Goal: Task Accomplishment & Management: Use online tool/utility

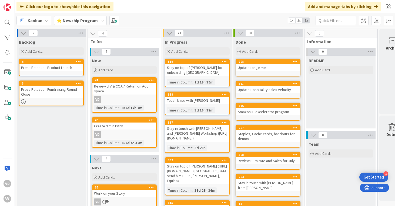
click at [208, 101] on div "Touch base with [PERSON_NAME]" at bounding box center [197, 100] width 64 height 7
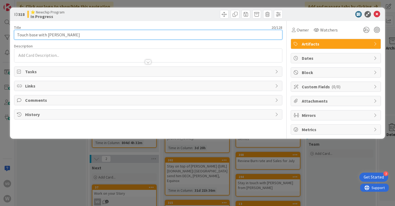
click at [144, 36] on input "Touch base with [PERSON_NAME]" at bounding box center [148, 35] width 268 height 10
type input "Touch base with [PERSON_NAME] music"
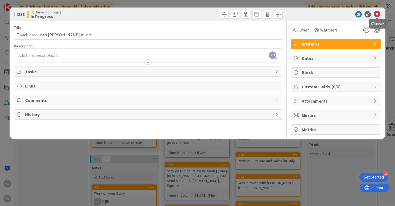
click at [378, 13] on icon at bounding box center [376, 14] width 6 height 6
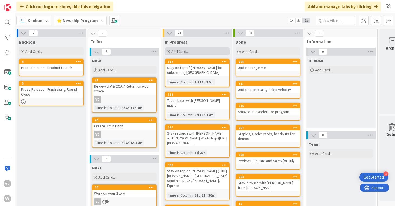
click at [179, 52] on span "Add Card..." at bounding box center [179, 51] width 17 height 5
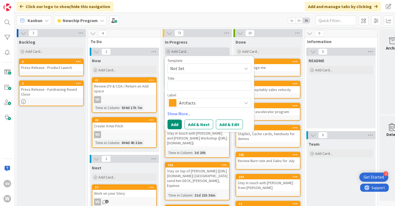
type textarea "x"
type textarea "D"
type textarea "x"
type textarea "Do"
type textarea "x"
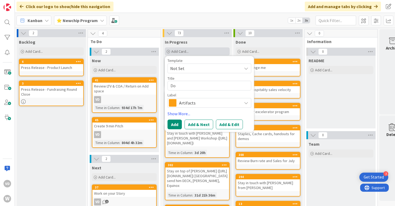
type textarea "Do"
type textarea "x"
type textarea "Do N"
type textarea "x"
type textarea "Do"
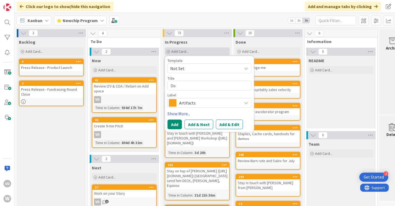
type textarea "x"
type textarea "Do S"
type textarea "x"
type textarea "Do SO"
type textarea "x"
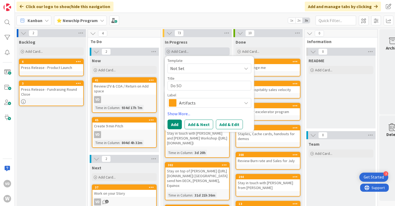
type textarea "Do SOH"
type textarea "x"
type textarea "Do SOHO"
type textarea "x"
type textarea "Do SOHO"
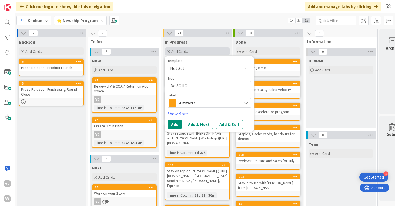
type textarea "x"
type textarea "Do SOHO n"
type textarea "x"
type textarea "Do SOHO no"
type textarea "x"
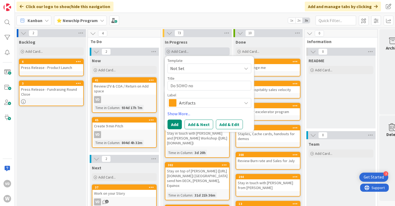
type textarea "Do SOHO nor"
type textarea "x"
type textarea "Do SOHO nort"
type textarea "x"
type textarea "Do [GEOGRAPHIC_DATA]"
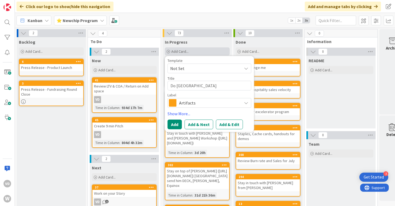
type textarea "x"
type textarea "Do SOHO northe"
type textarea "x"
type textarea "Do SOHO northea"
type textarea "x"
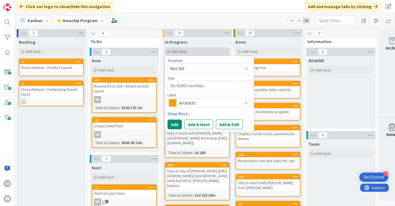
type textarea "Do SOHO northeas"
type textarea "x"
type textarea "Do SOHO northeast"
click at [171, 126] on button "Add" at bounding box center [174, 125] width 14 height 10
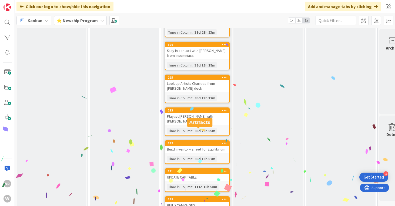
scroll to position [468, 0]
